Goal: Find contact information: Find contact information

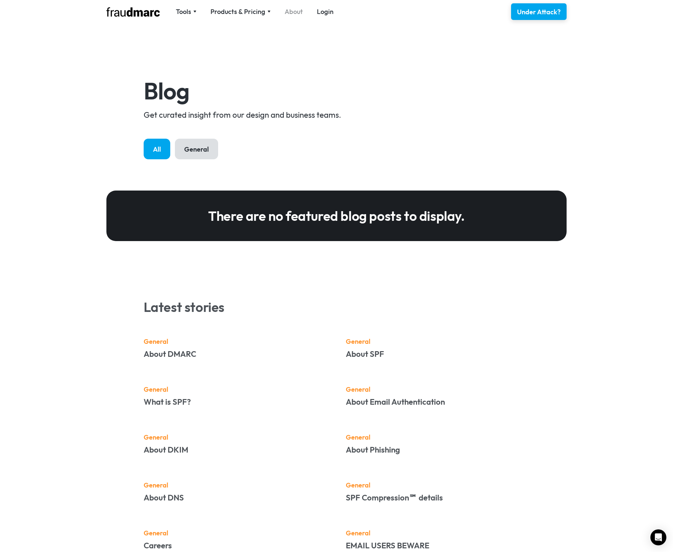
click at [288, 15] on link "About" at bounding box center [294, 11] width 18 height 9
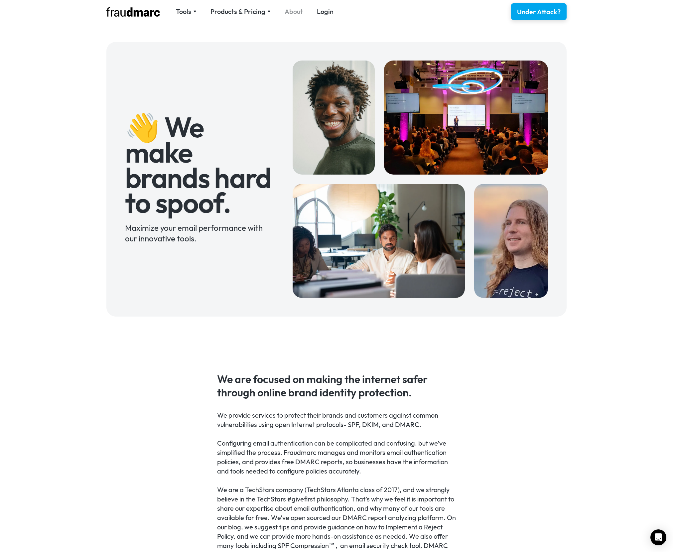
click at [290, 11] on link "About" at bounding box center [294, 11] width 18 height 9
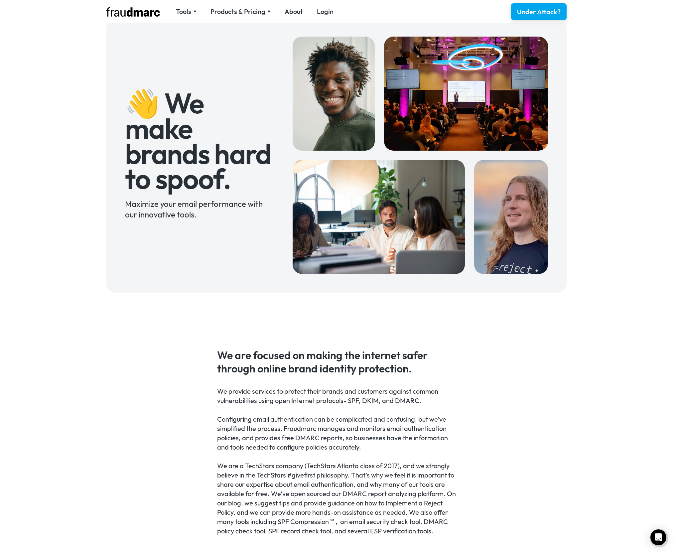
scroll to position [234, 0]
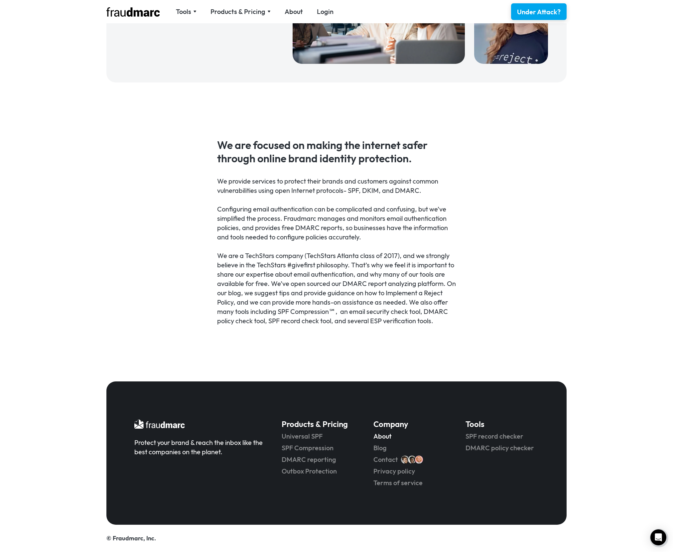
click at [377, 435] on link "About" at bounding box center [410, 436] width 73 height 9
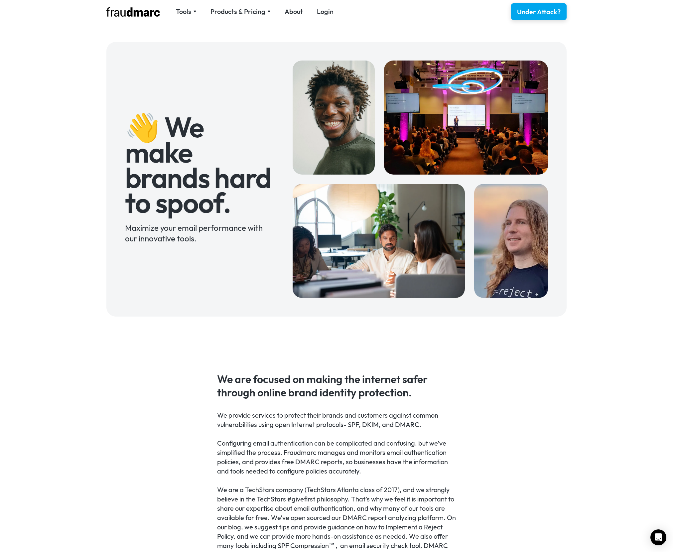
scroll to position [234, 0]
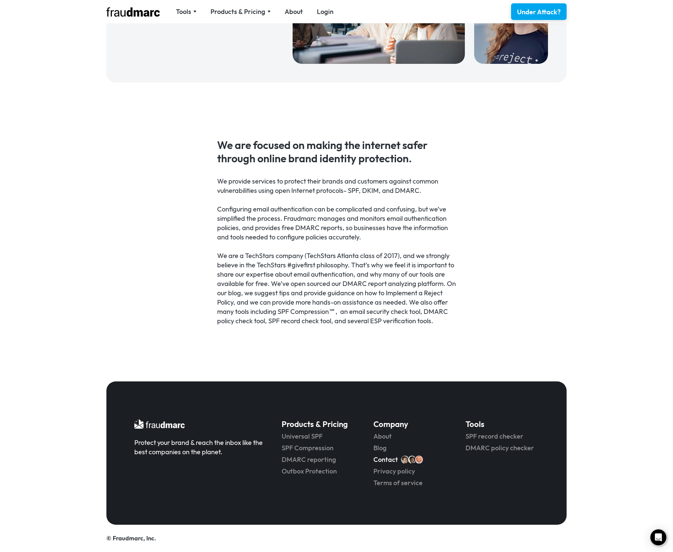
click at [394, 462] on link "Contact" at bounding box center [386, 459] width 25 height 9
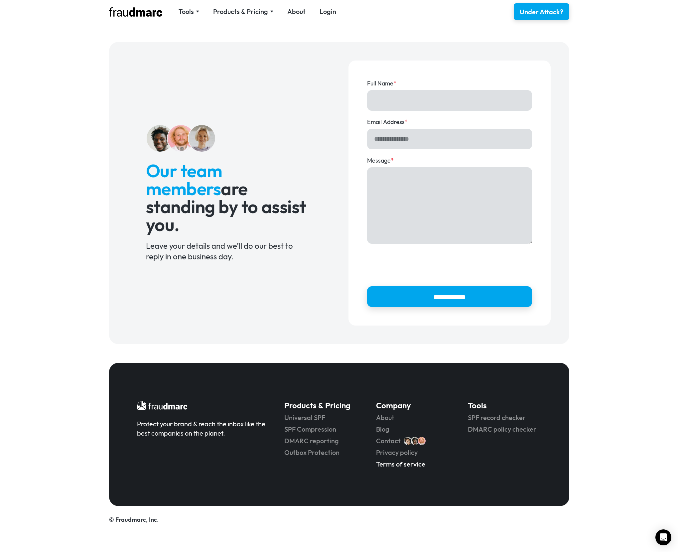
click at [392, 464] on link "Terms of service" at bounding box center [412, 464] width 73 height 9
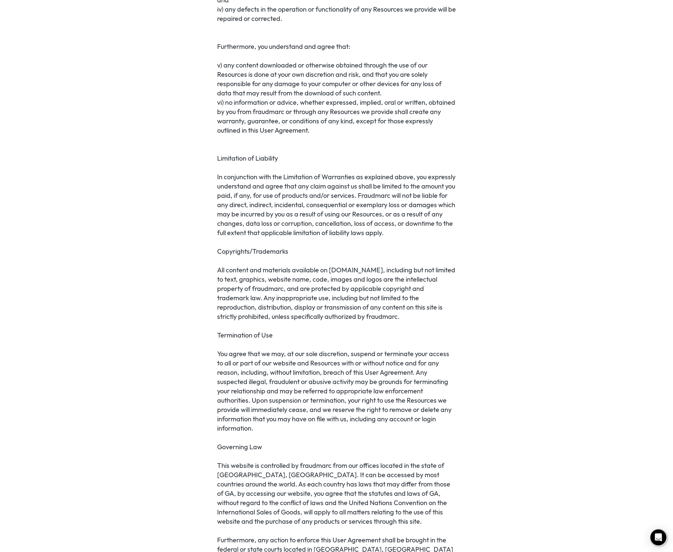
scroll to position [1759, 0]
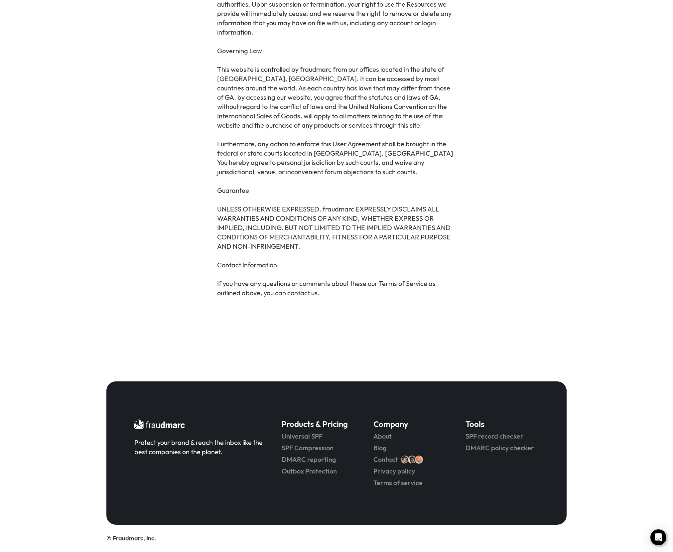
click at [129, 537] on link "© Fraudmarc, Inc." at bounding box center [131, 539] width 50 height 8
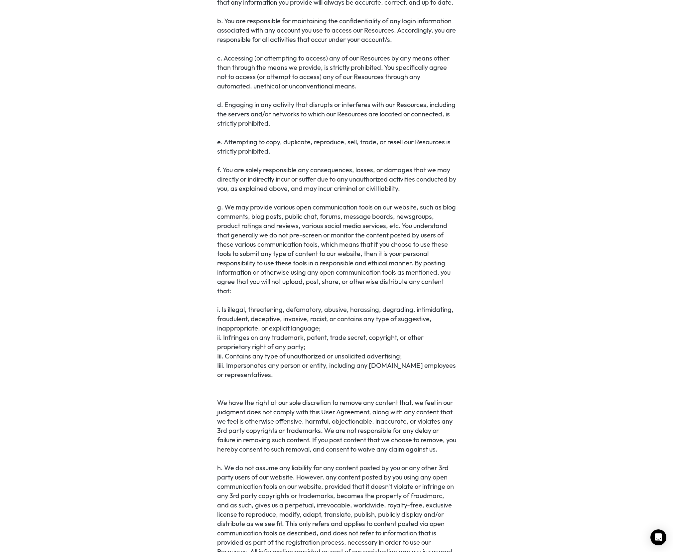
scroll to position [0, 0]
